Goal: Task Accomplishment & Management: Use online tool/utility

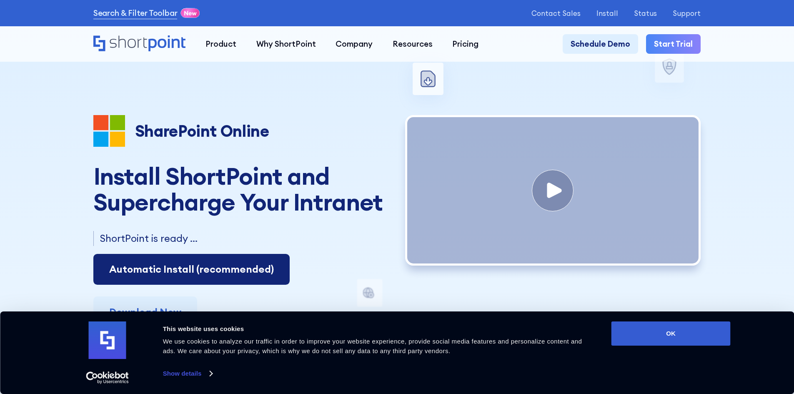
click at [162, 279] on link "Automatic Install (recommended)" at bounding box center [191, 269] width 196 height 31
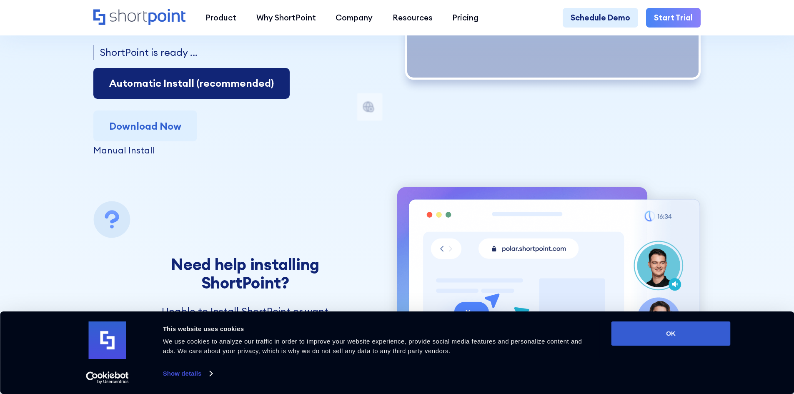
scroll to position [125, 0]
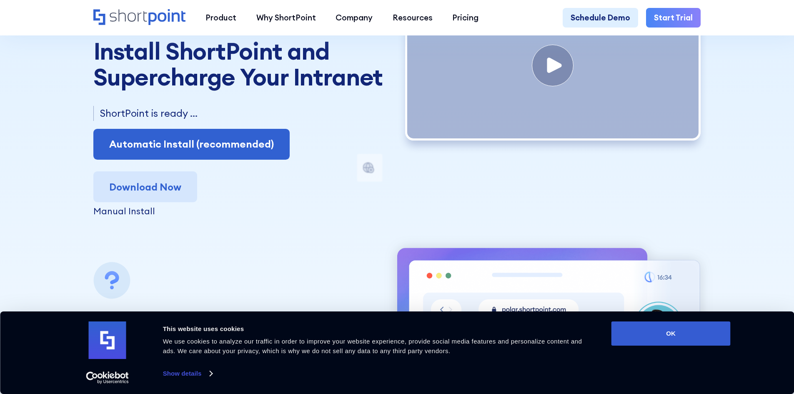
click at [152, 188] on link "Download Now" at bounding box center [145, 186] width 104 height 31
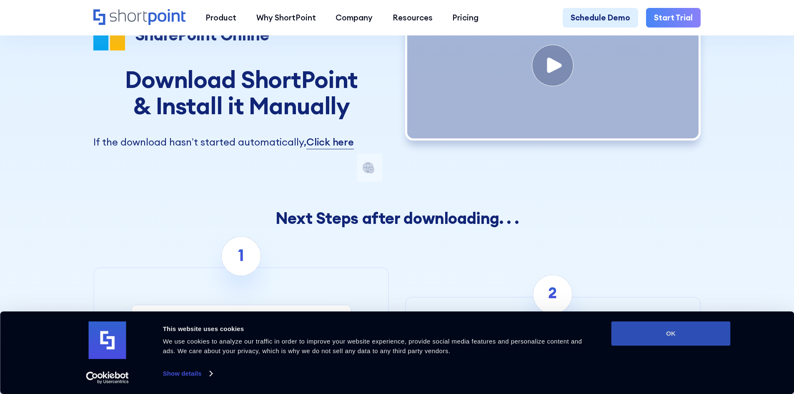
click at [651, 335] on button "OK" at bounding box center [671, 333] width 119 height 24
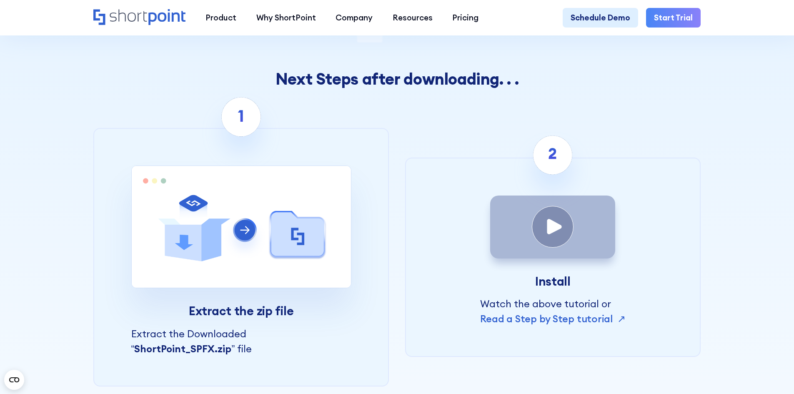
scroll to position [167, 0]
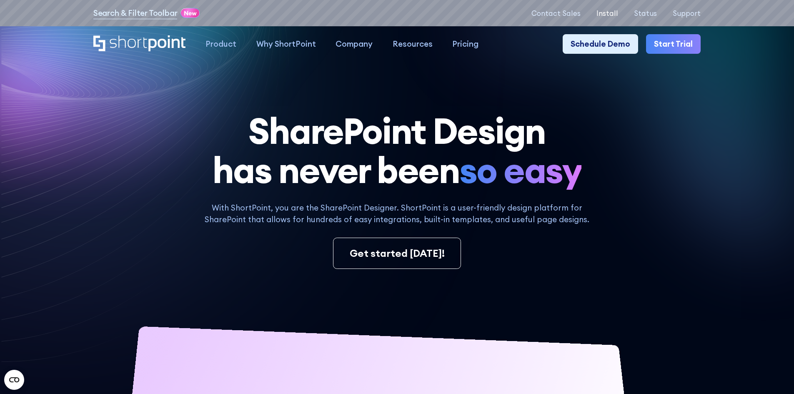
click at [610, 15] on p "Install" at bounding box center [608, 13] width 22 height 8
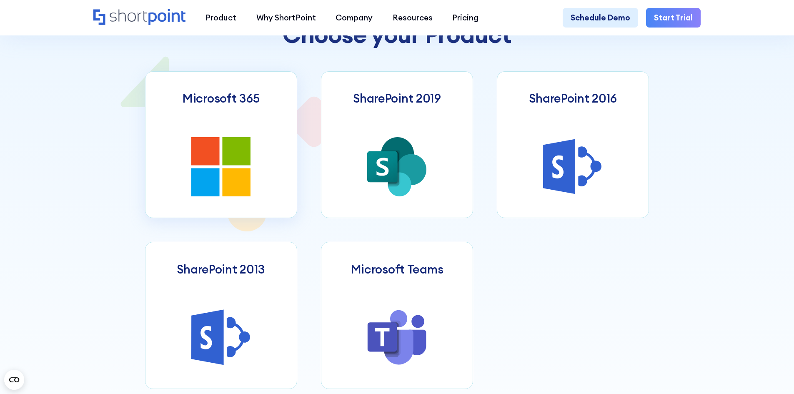
scroll to position [459, 0]
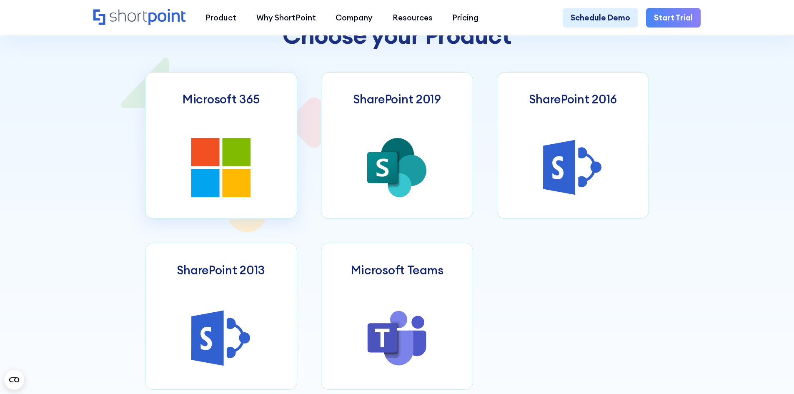
click at [245, 130] on link "Microsoft 365" at bounding box center [221, 145] width 152 height 147
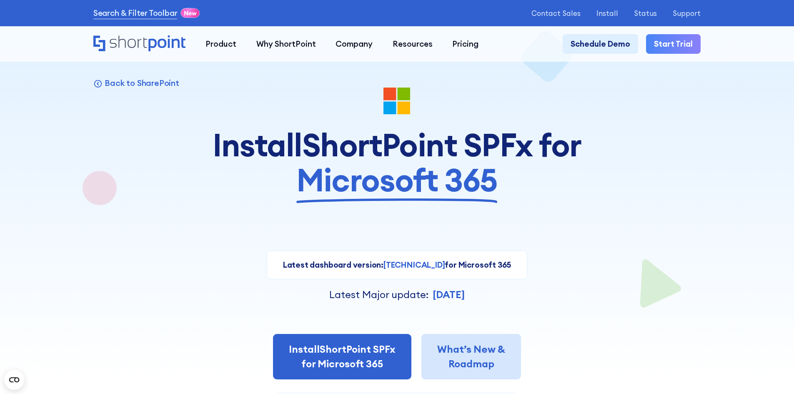
scroll to position [125, 0]
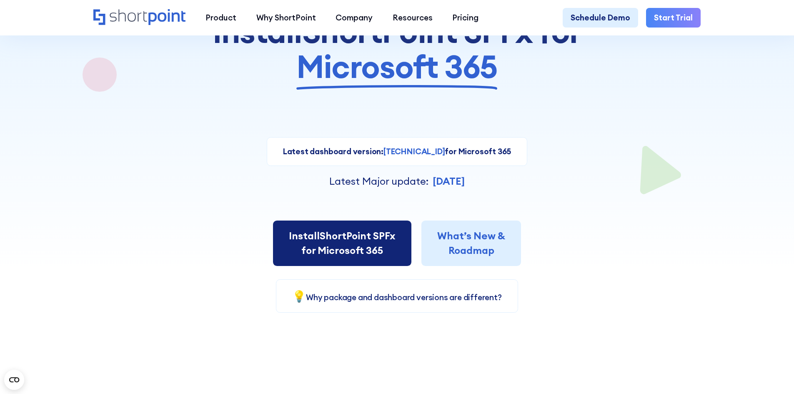
click at [356, 245] on link "Install ShortPoint SPFx for Microsoft 365" at bounding box center [342, 244] width 138 height 46
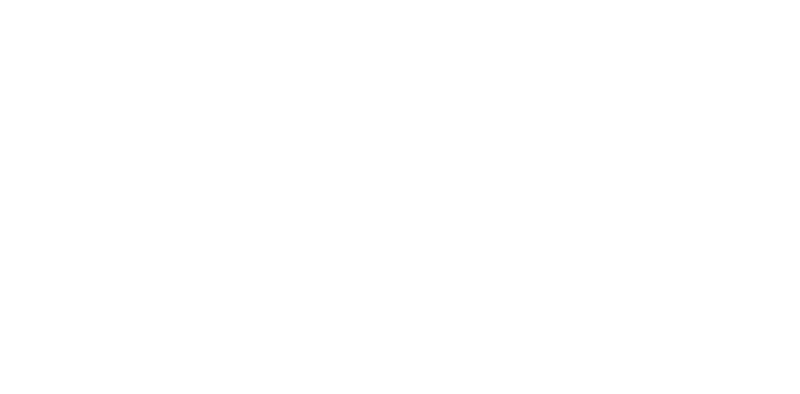
select select "Microsoft 365"
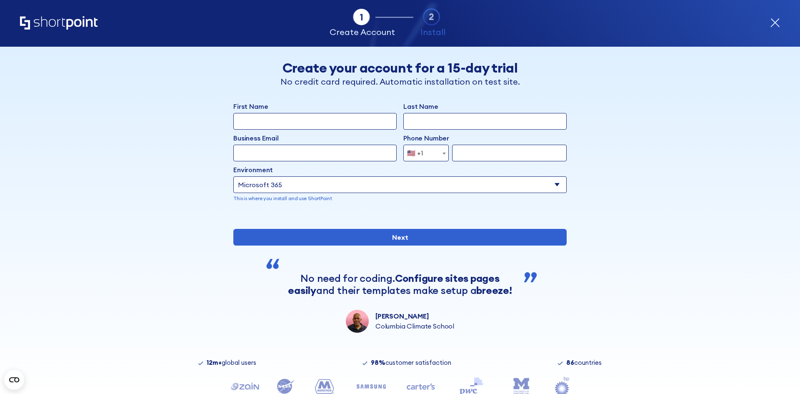
click at [316, 129] on input "First Name" at bounding box center [314, 121] width 163 height 17
type input "Jason"
type input "Woods"
type input "jasontylerwoods@gmail.com"
type input "6316785422"
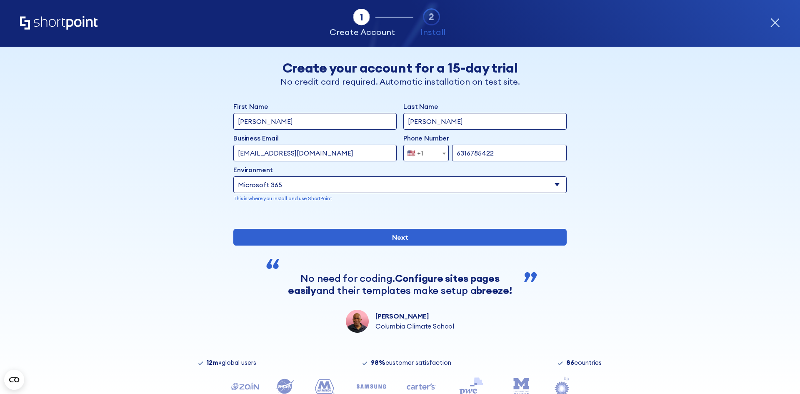
click at [336, 156] on input "jasontylerwoods@gmail.com" at bounding box center [314, 153] width 163 height 17
type input "j"
type input "jwoods@nerdsthatcare.com"
click at [427, 206] on div "First Name Jason Last Name Woods Business Email Invalid Email Address jwoods@ne…" at bounding box center [400, 158] width 334 height 114
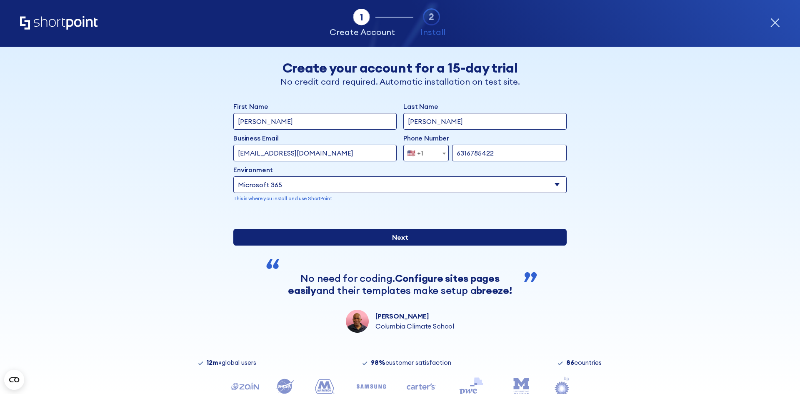
click at [430, 246] on input "Next" at bounding box center [400, 237] width 334 height 17
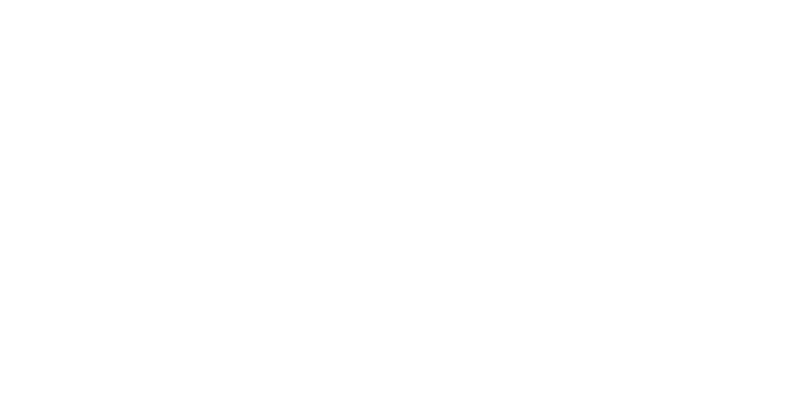
select select "Microsoft 365"
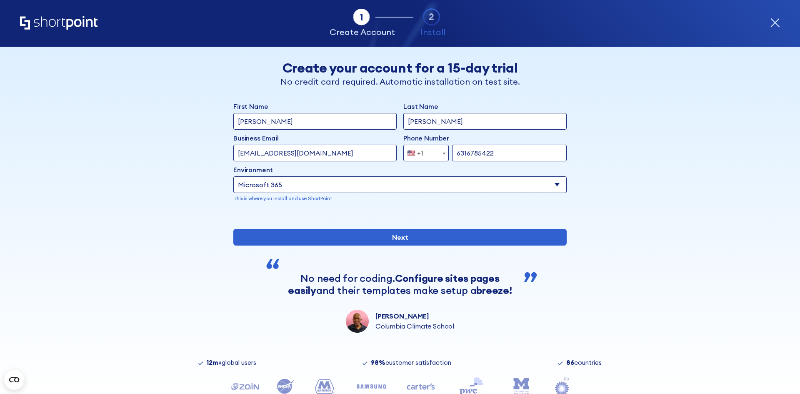
drag, startPoint x: 281, startPoint y: 153, endPoint x: 406, endPoint y: 153, distance: 125.1
click at [406, 153] on div "Business Email Invalid Email Address jwoods@nerdsthatcare.com Phone Number Afgh…" at bounding box center [400, 147] width 334 height 28
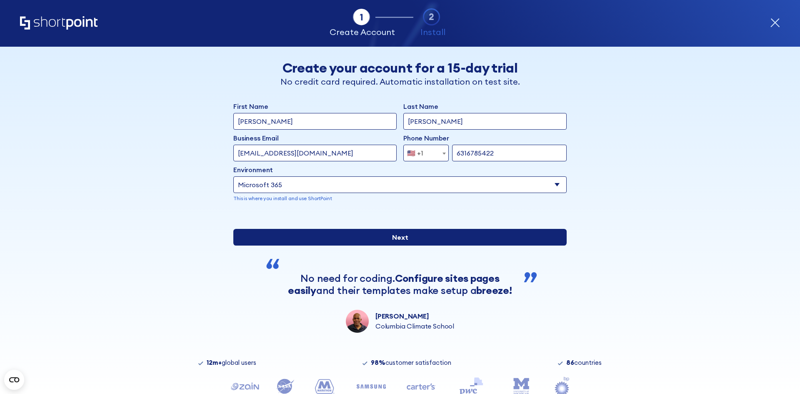
type input "jwoods@nerds.care"
click at [460, 246] on input "Next" at bounding box center [400, 237] width 334 height 17
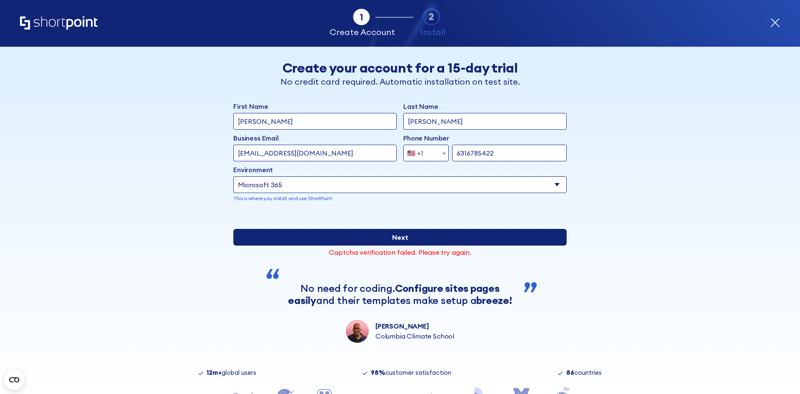
click at [258, 246] on input "Next" at bounding box center [400, 237] width 334 height 17
click at [275, 246] on input "Next" at bounding box center [400, 237] width 334 height 17
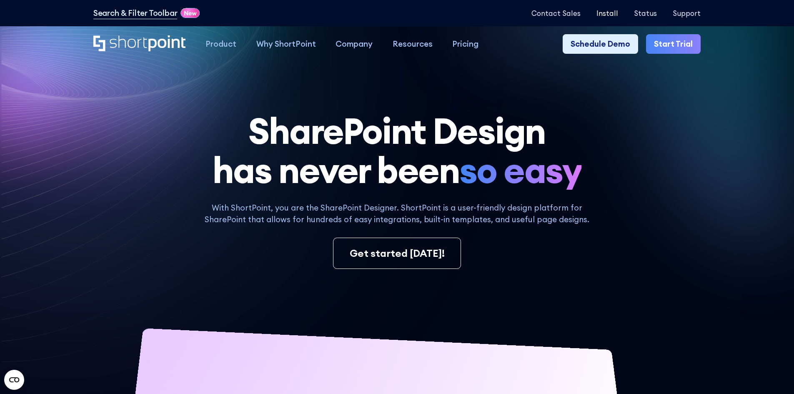
click at [611, 15] on p "Install" at bounding box center [608, 13] width 22 height 8
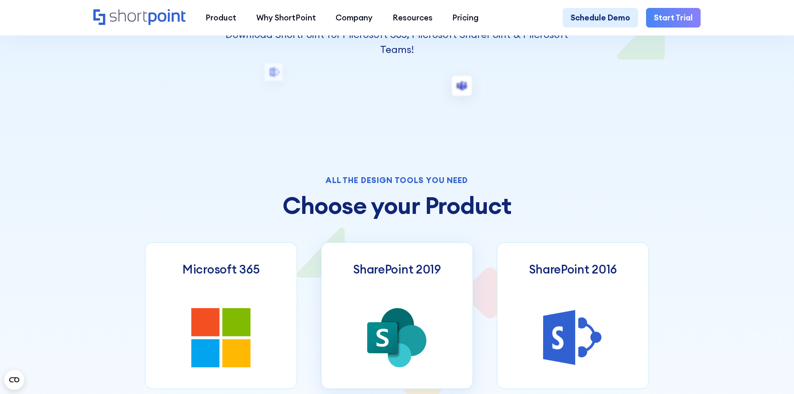
scroll to position [417, 0]
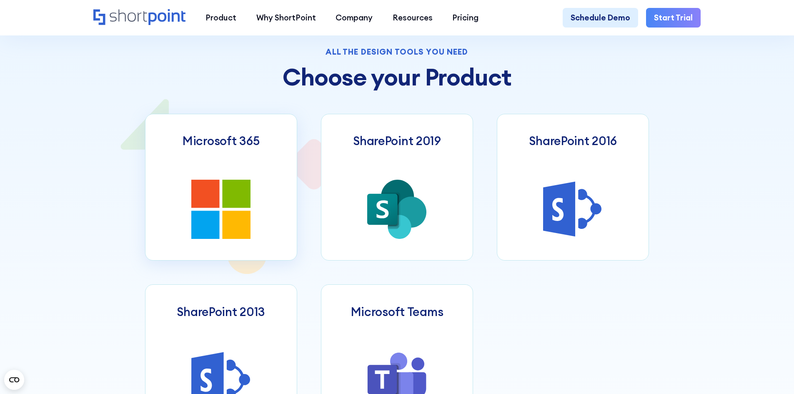
click at [224, 226] on icon at bounding box center [237, 225] width 28 height 28
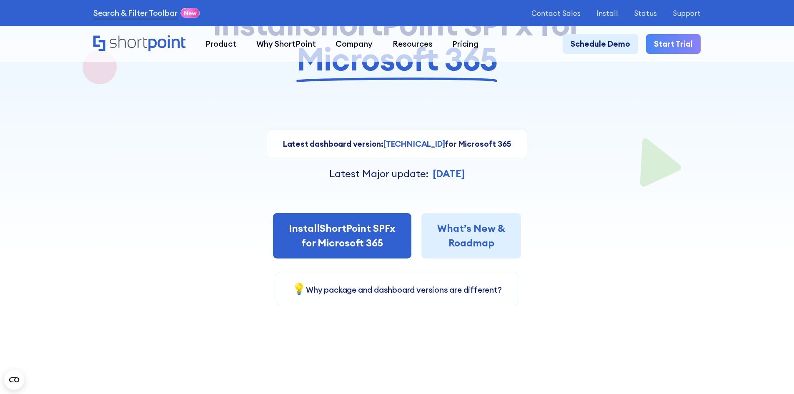
scroll to position [208, 0]
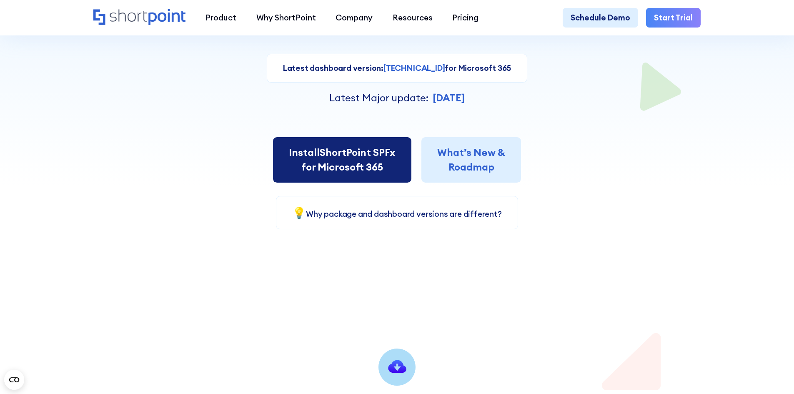
click at [334, 161] on link "Install ShortPoint SPFx for Microsoft 365" at bounding box center [342, 160] width 138 height 46
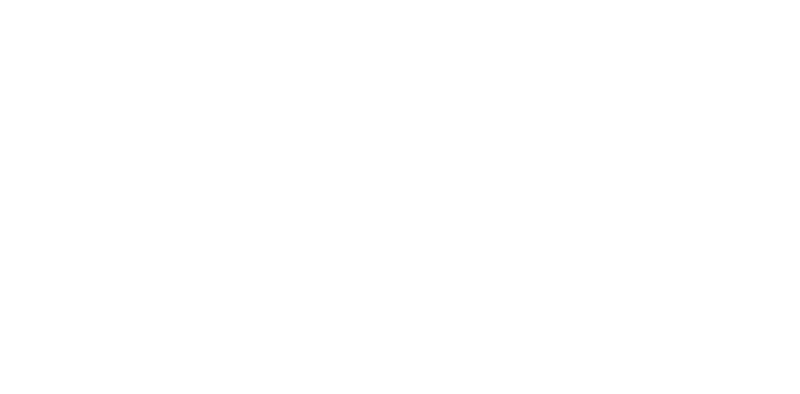
select select "Microsoft 365"
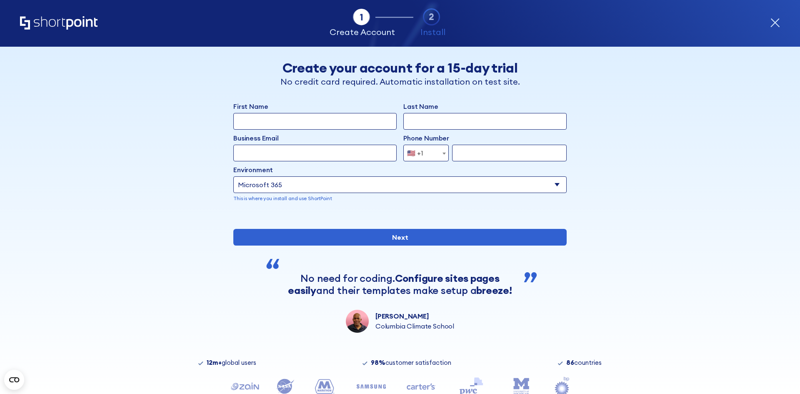
click at [299, 124] on input "First Name" at bounding box center [314, 121] width 163 height 17
type input "[PERSON_NAME]"
type input "[EMAIL_ADDRESS][DOMAIN_NAME]"
type input "6316785422"
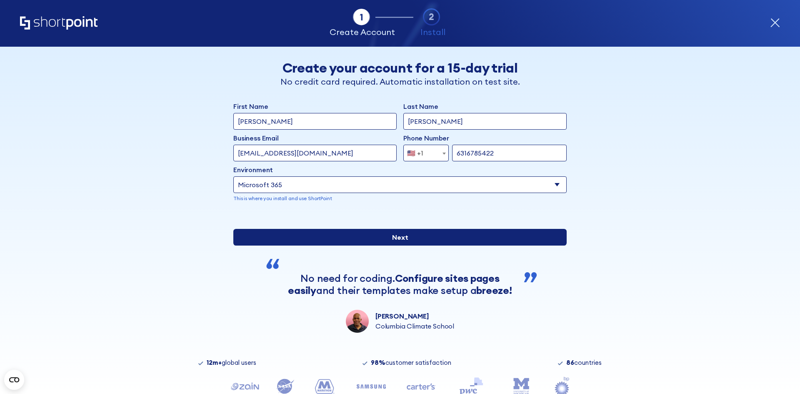
click at [293, 246] on input "Next" at bounding box center [400, 237] width 334 height 17
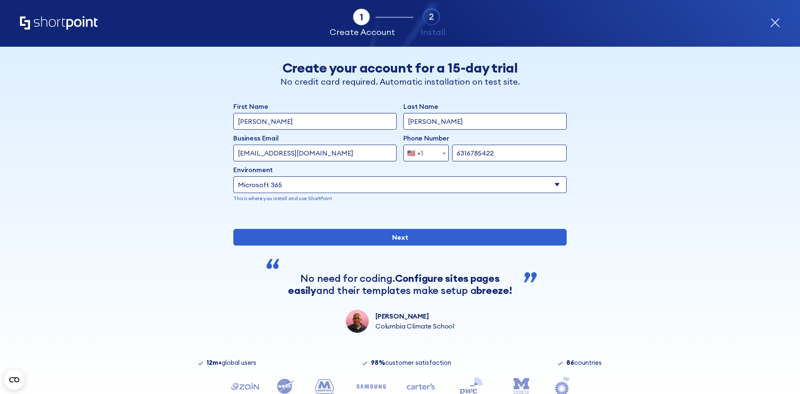
drag, startPoint x: 293, startPoint y: 153, endPoint x: 382, endPoint y: 155, distance: 89.7
click at [373, 151] on input "[EMAIL_ADDRESS][DOMAIN_NAME]" at bounding box center [314, 153] width 163 height 17
type input "[EMAIL_ADDRESS][DOMAIN_NAME]"
click at [174, 171] on div "Back Back Create your account for a 15-day trial No credit card required. Autom…" at bounding box center [400, 190] width 510 height 286
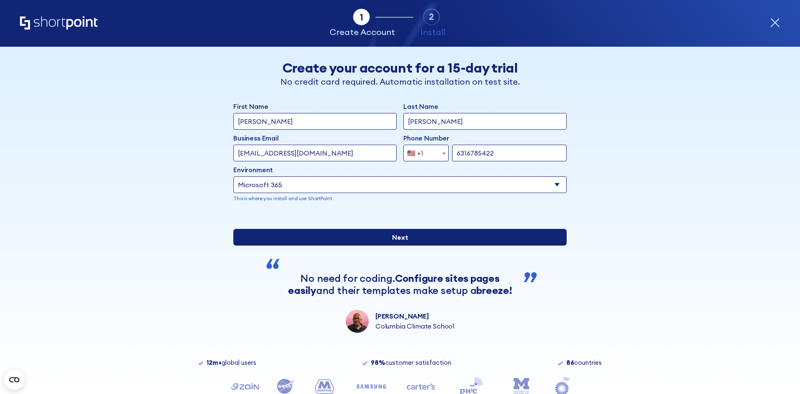
click at [303, 246] on input "Next" at bounding box center [400, 237] width 334 height 17
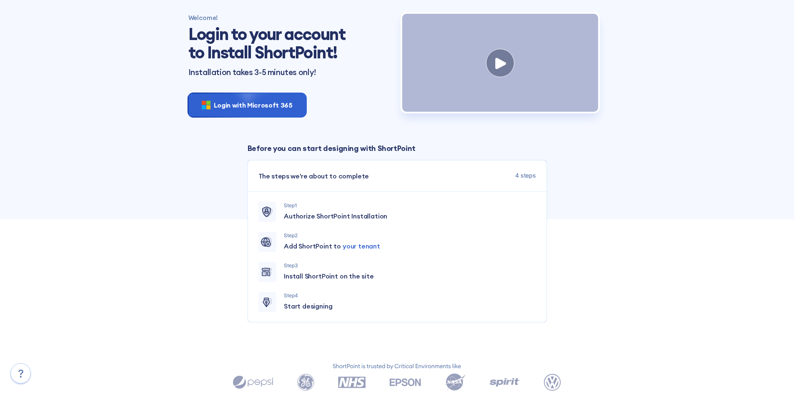
scroll to position [42, 0]
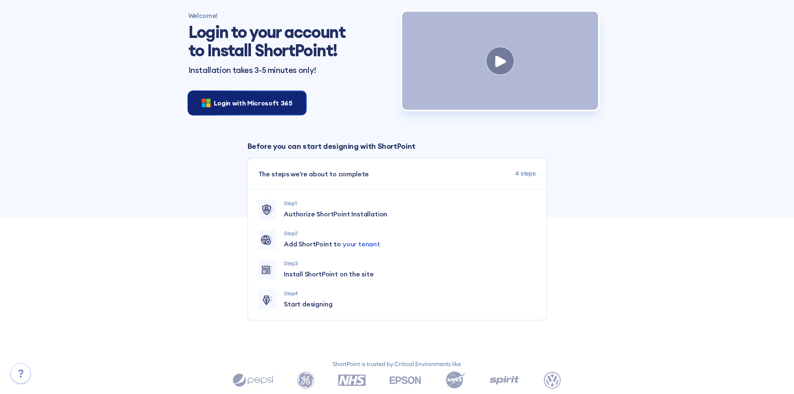
click at [237, 108] on div "Login with Microsoft 365" at bounding box center [247, 102] width 118 height 23
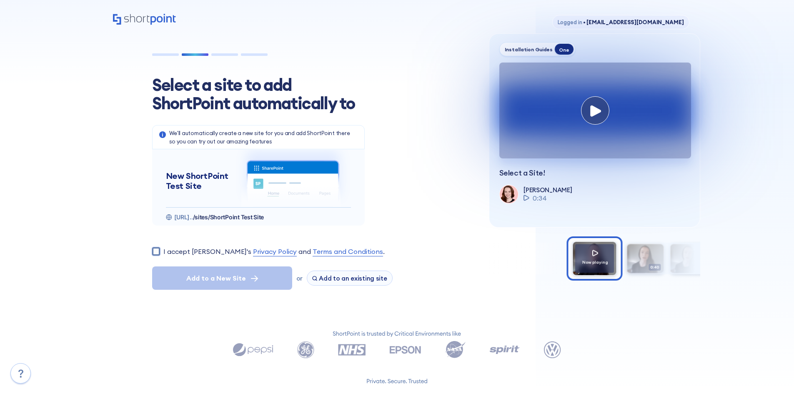
click at [156, 251] on input "I accept [PERSON_NAME]'s Privacy Policy and Terms and Conditions ." at bounding box center [156, 251] width 8 height 8
checkbox input "true"
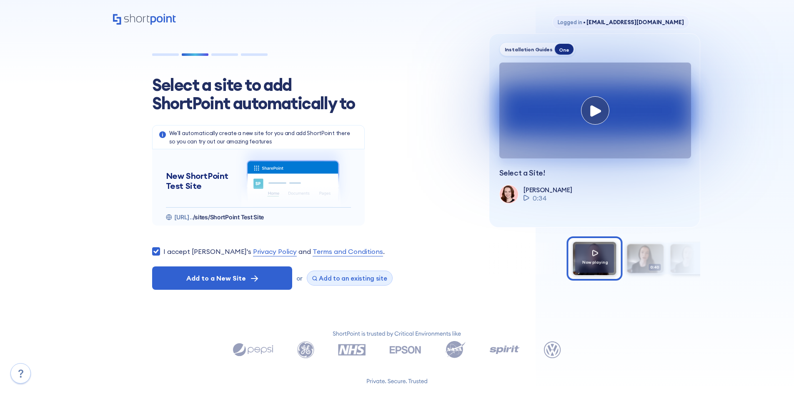
click at [339, 282] on span "Add to an existing site" at bounding box center [353, 278] width 68 height 8
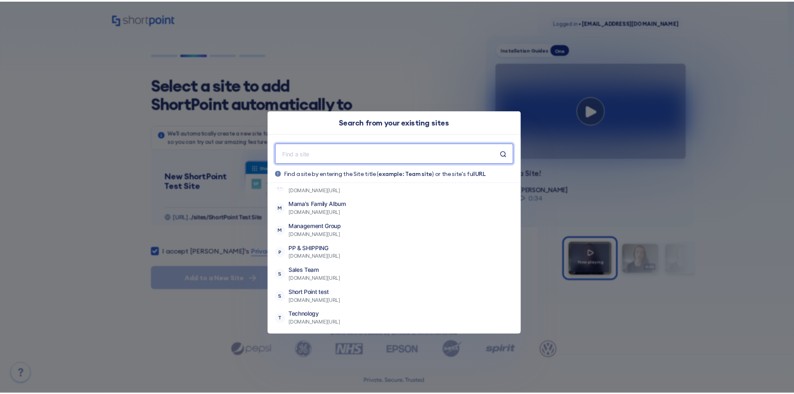
scroll to position [318, 0]
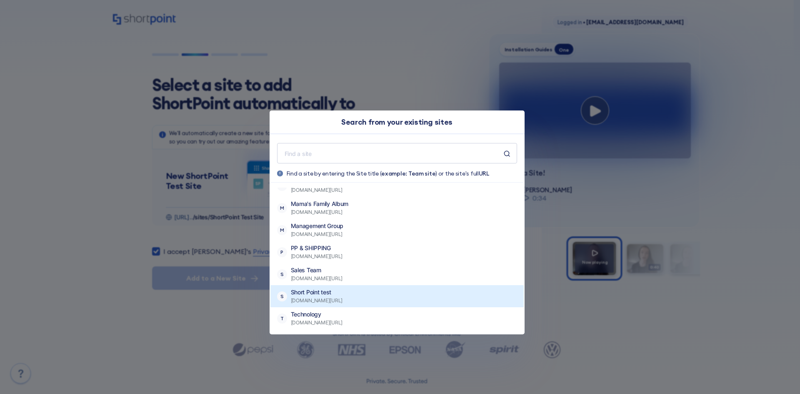
click at [343, 288] on p "Short Point test" at bounding box center [317, 292] width 52 height 8
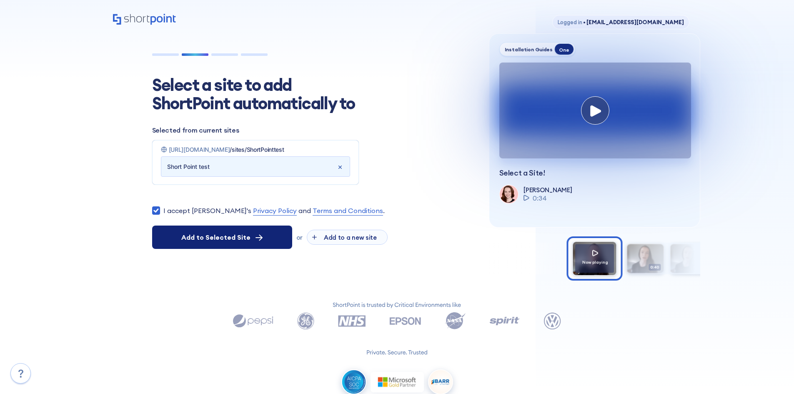
click at [208, 243] on button "Add to Selected Site" at bounding box center [222, 237] width 140 height 23
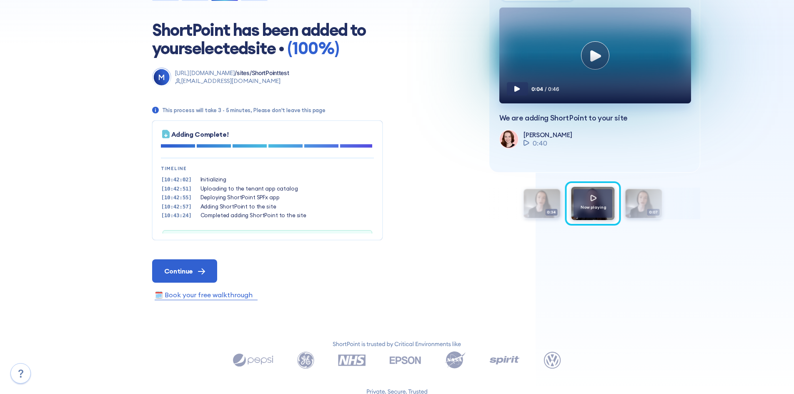
scroll to position [25, 0]
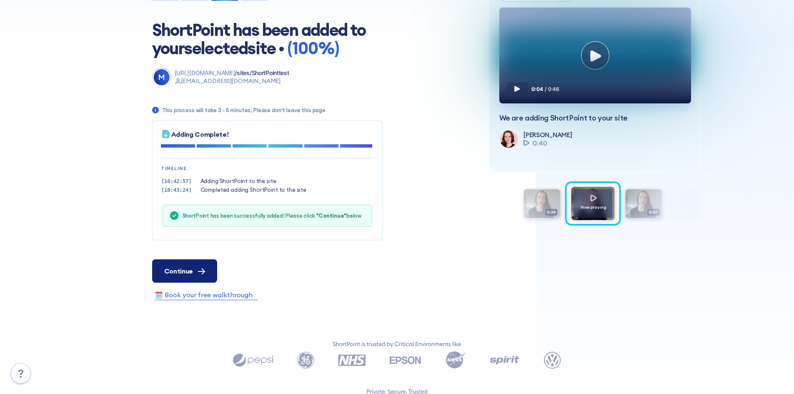
click at [180, 271] on span "Continue" at bounding box center [178, 271] width 29 height 10
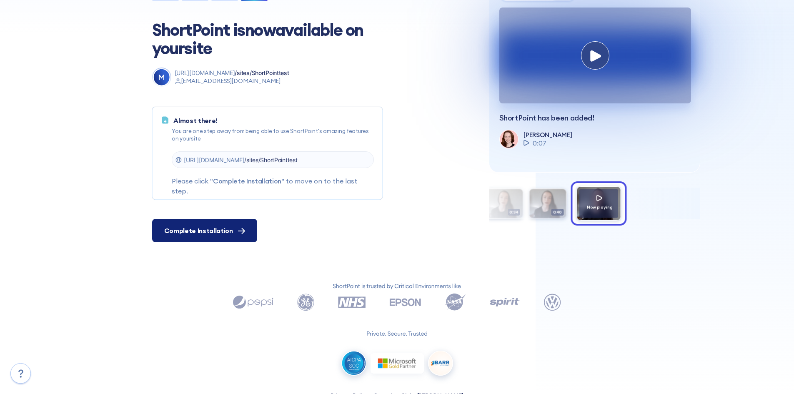
click at [176, 237] on button "Complete Installation" at bounding box center [204, 230] width 105 height 23
